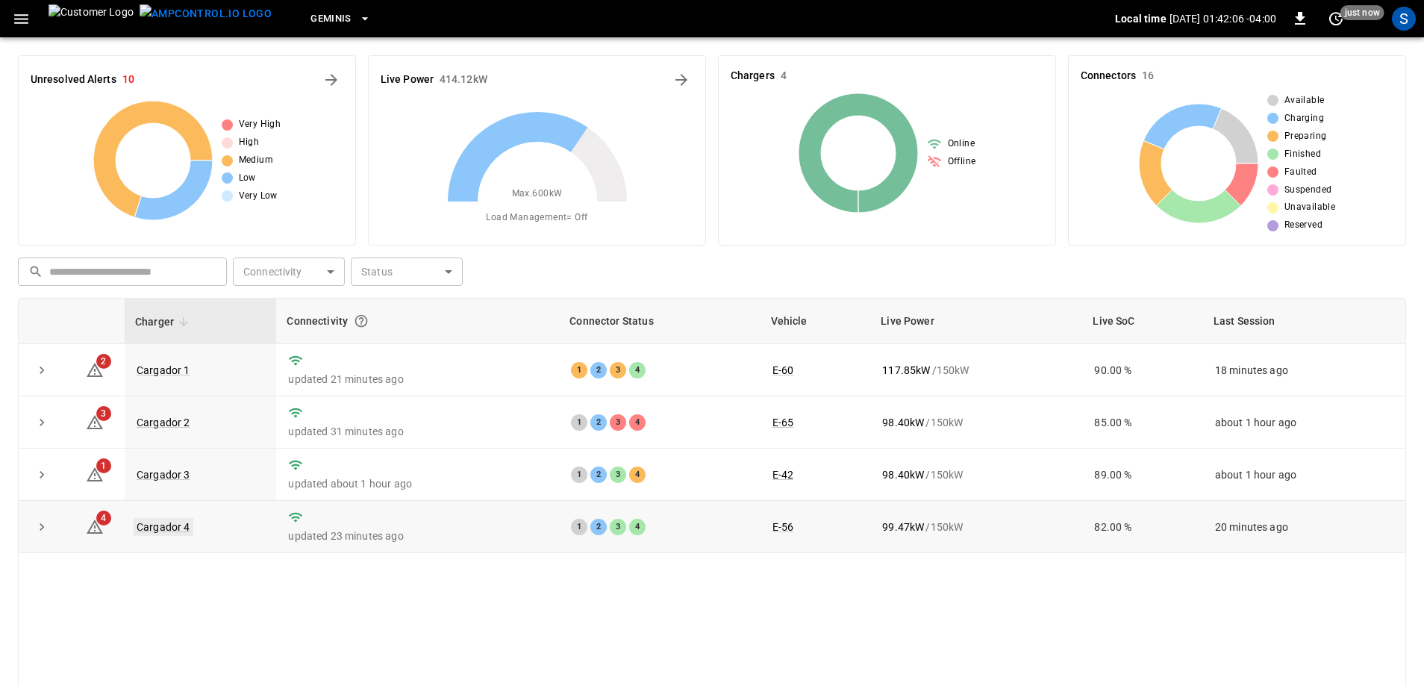
click at [167, 525] on link "Cargador 4" at bounding box center [164, 527] width 60 height 18
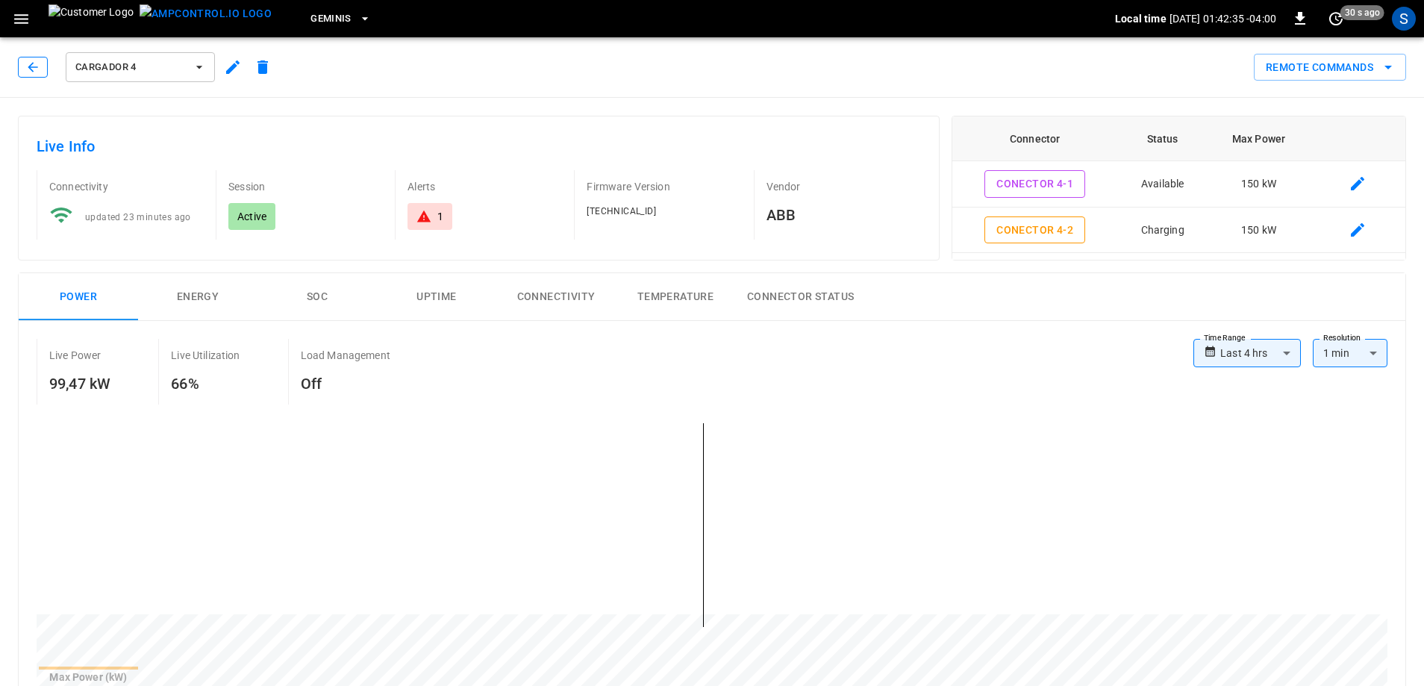
click at [37, 66] on icon "button" at bounding box center [32, 67] width 15 height 15
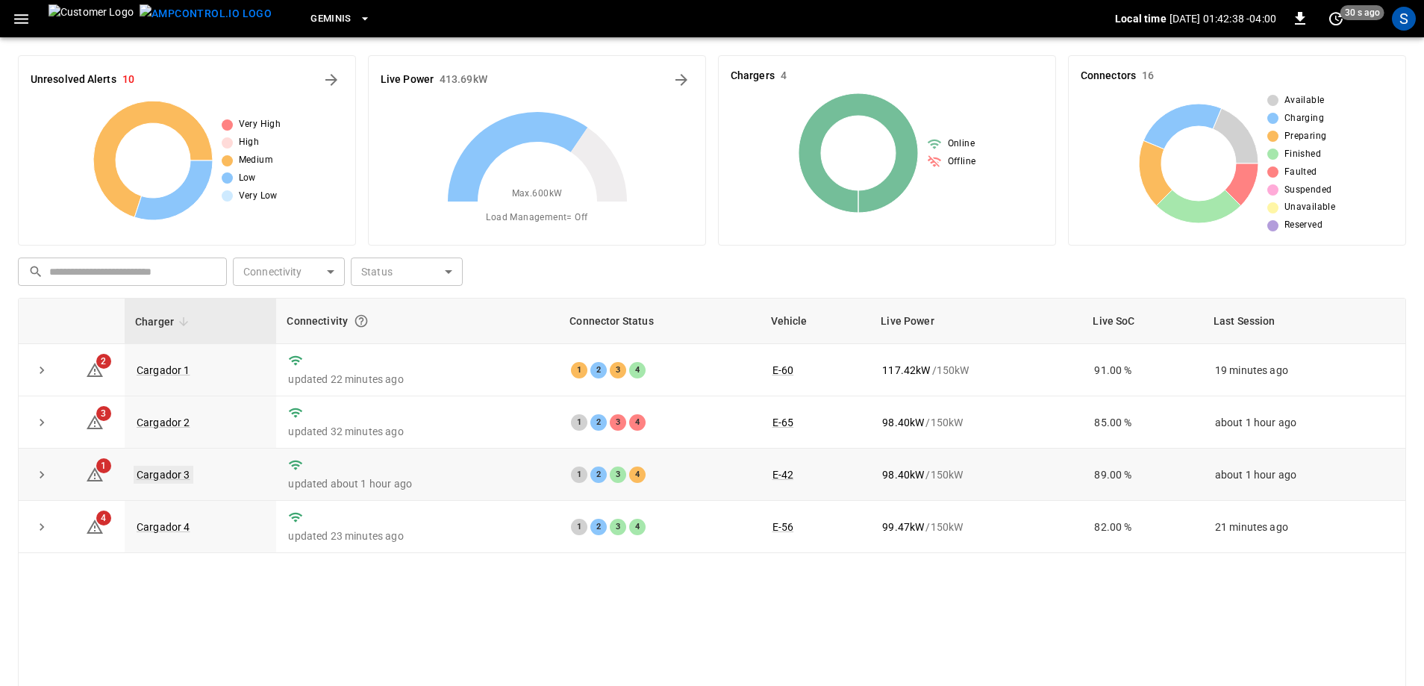
click at [156, 471] on link "Cargador 3" at bounding box center [164, 475] width 60 height 18
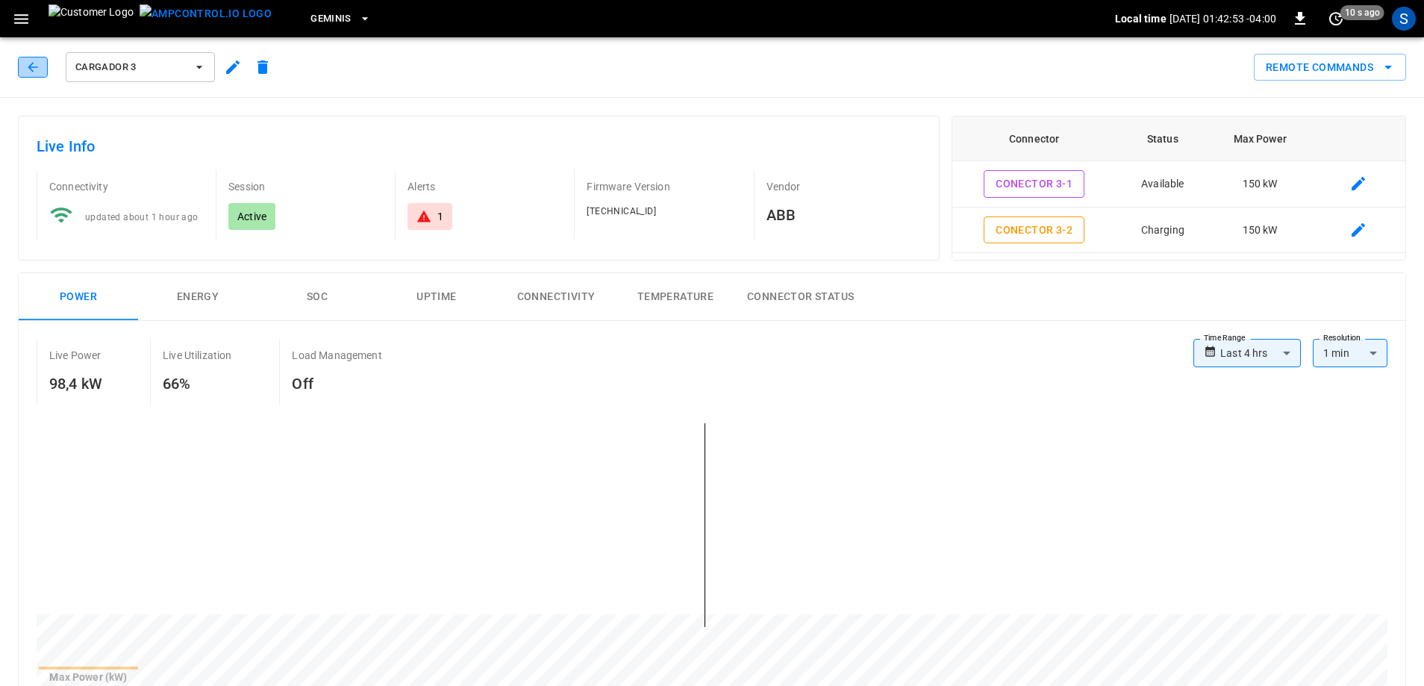
click at [38, 63] on icon "button" at bounding box center [32, 67] width 15 height 15
